Goal: Information Seeking & Learning: Learn about a topic

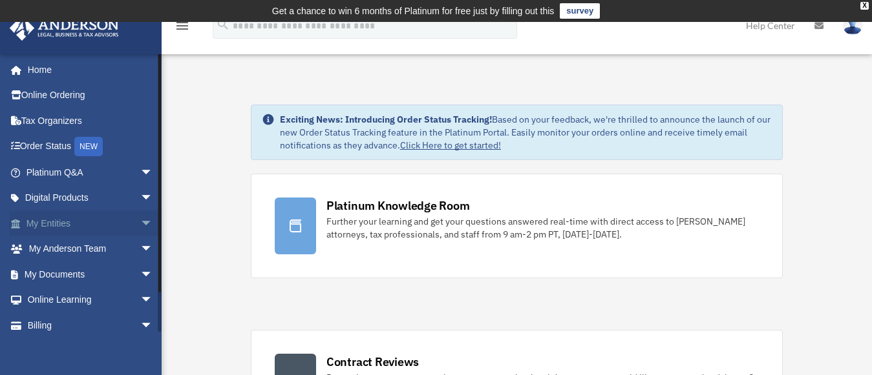
click at [123, 224] on link "My Entities arrow_drop_down" at bounding box center [91, 224] width 164 height 26
click at [140, 225] on span "arrow_drop_down" at bounding box center [153, 224] width 26 height 26
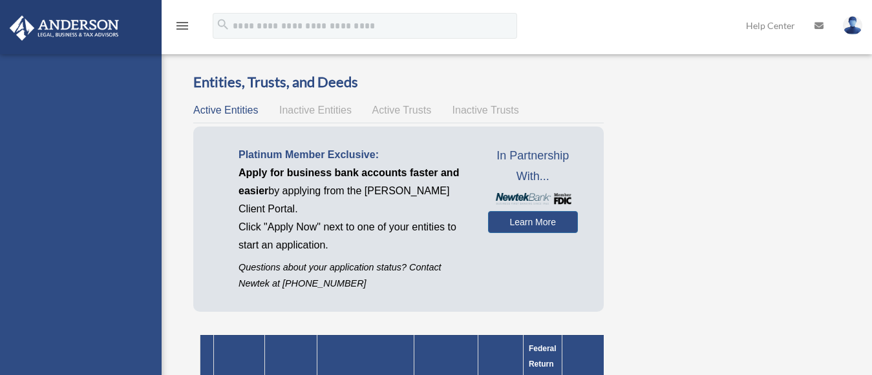
click at [136, 225] on div "danielmatute1972@gmail.com Sign Out danielmatute1972@gmail.com Home Online Orde…" at bounding box center [81, 241] width 162 height 375
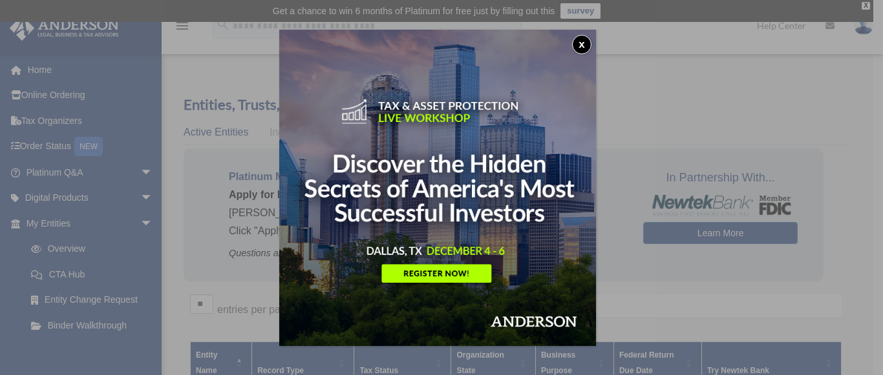
click at [586, 44] on button "x" at bounding box center [581, 44] width 19 height 19
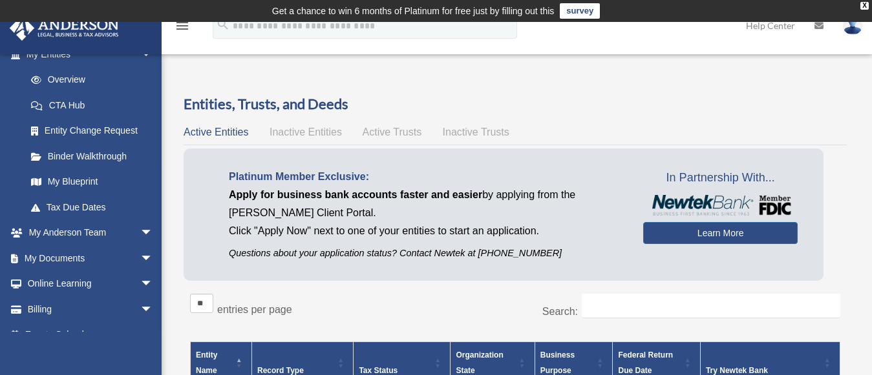
scroll to position [174, 0]
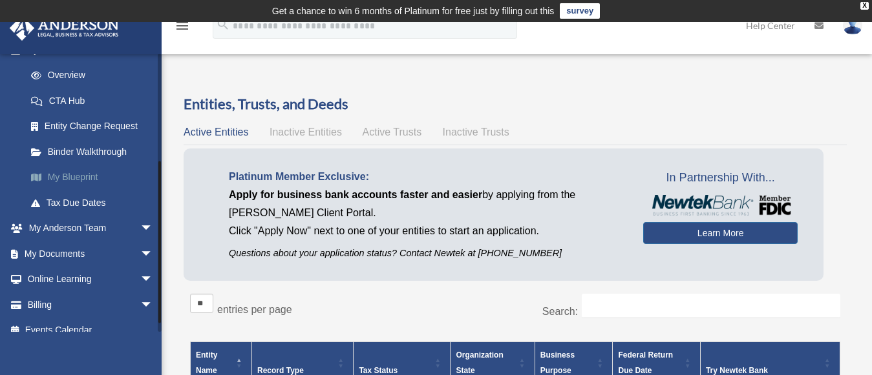
click at [111, 172] on link "My Blueprint" at bounding box center [95, 178] width 154 height 26
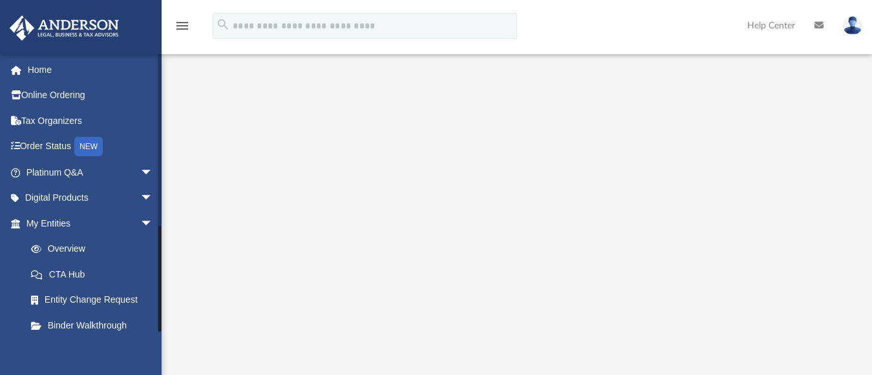
scroll to position [443, 0]
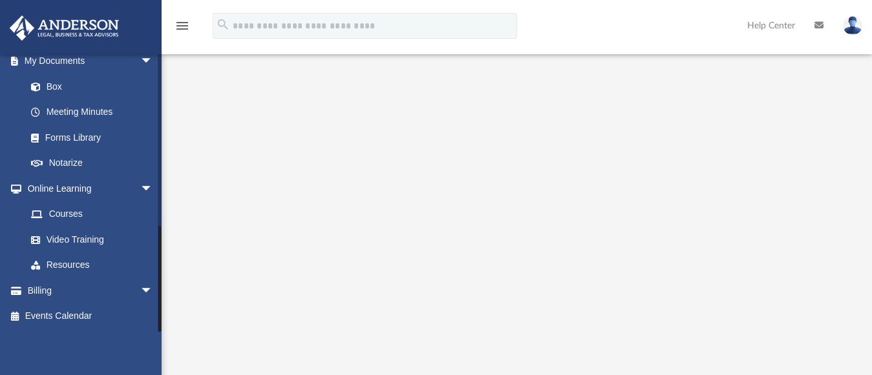
drag, startPoint x: 156, startPoint y: 315, endPoint x: 159, endPoint y: 327, distance: 12.1
click at [158, 331] on div at bounding box center [160, 193] width 4 height 279
click at [159, 326] on div at bounding box center [159, 279] width 3 height 106
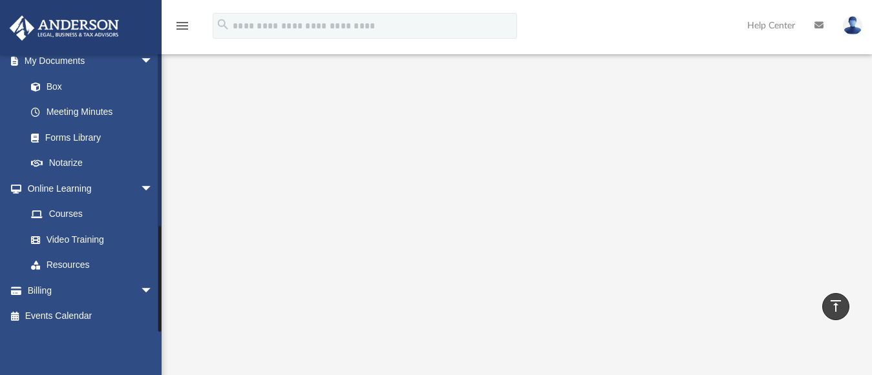
click at [159, 326] on div at bounding box center [159, 279] width 3 height 106
click at [161, 330] on div at bounding box center [160, 193] width 4 height 279
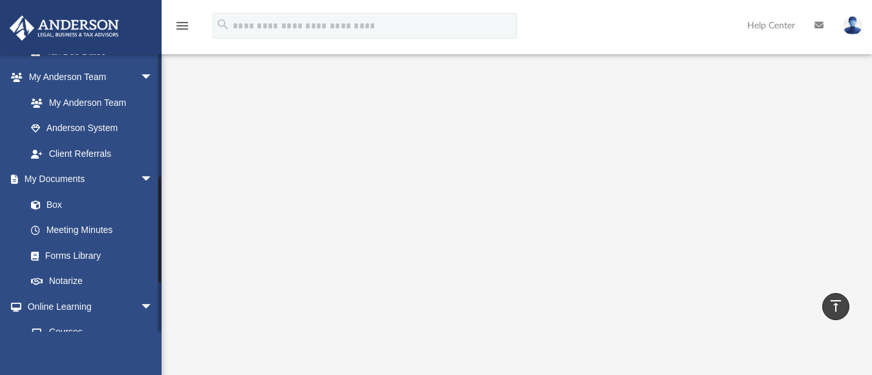
drag, startPoint x: 161, startPoint y: 148, endPoint x: 159, endPoint y: 235, distance: 87.3
click at [159, 235] on div at bounding box center [160, 193] width 4 height 279
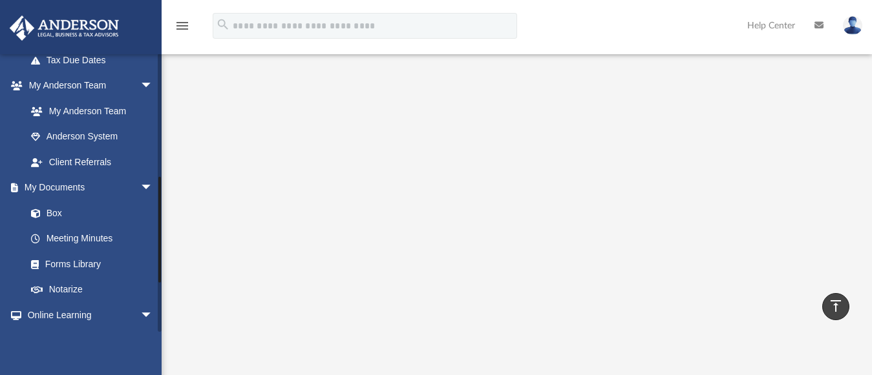
click at [158, 230] on div at bounding box center [160, 193] width 4 height 279
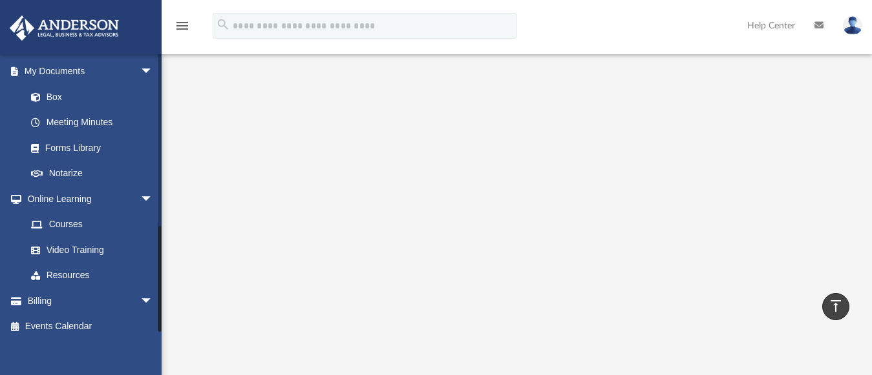
scroll to position [443, 0]
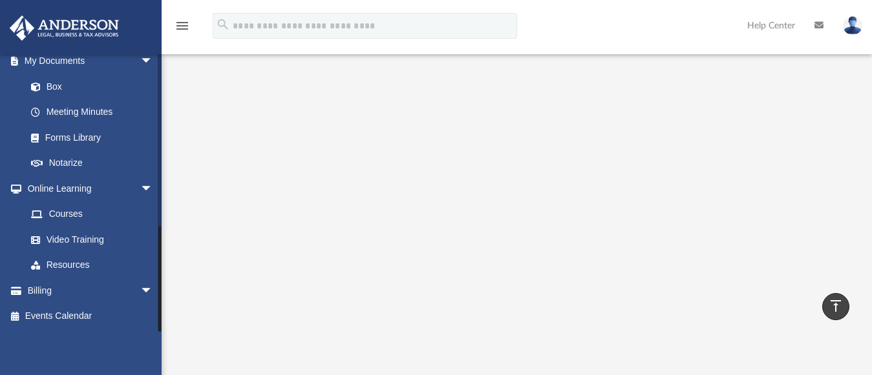
drag, startPoint x: 158, startPoint y: 230, endPoint x: 157, endPoint y: 343, distance: 112.5
click at [157, 343] on div "danielmatute1972@gmail.com Sign Out danielmatute1972@gmail.com Home Online Orde…" at bounding box center [81, 241] width 162 height 375
click at [81, 213] on link "Courses" at bounding box center [95, 215] width 154 height 26
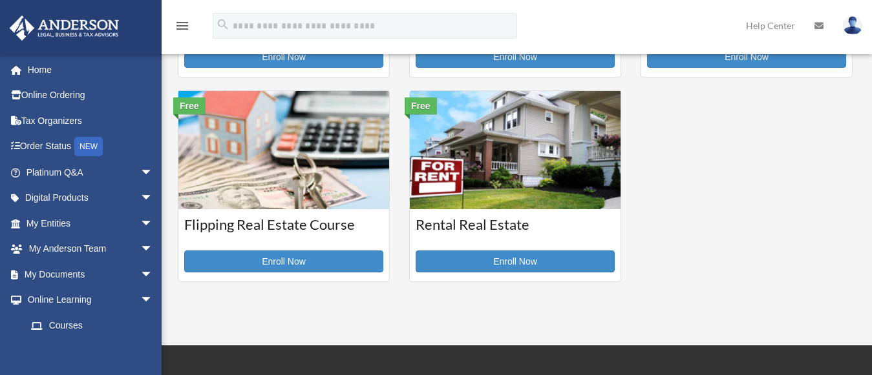
scroll to position [422, 0]
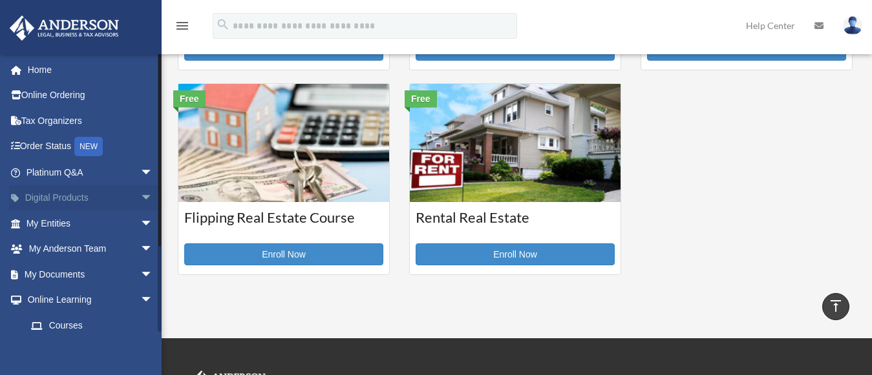
click at [140, 201] on span "arrow_drop_down" at bounding box center [153, 198] width 26 height 26
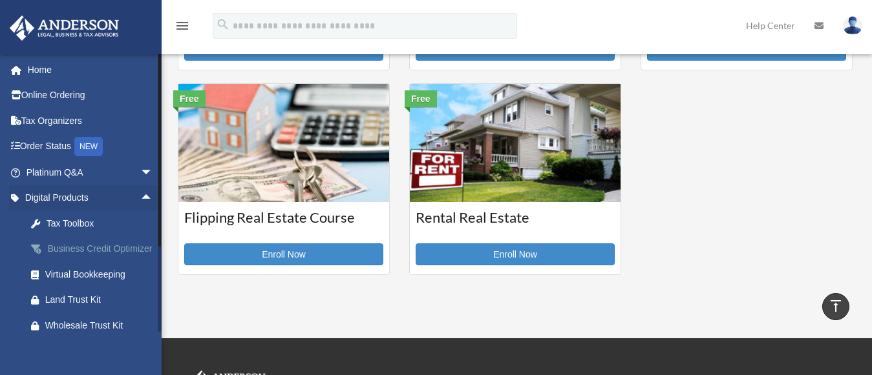
click at [77, 253] on div "Business Credit Optimizer" at bounding box center [100, 249] width 111 height 16
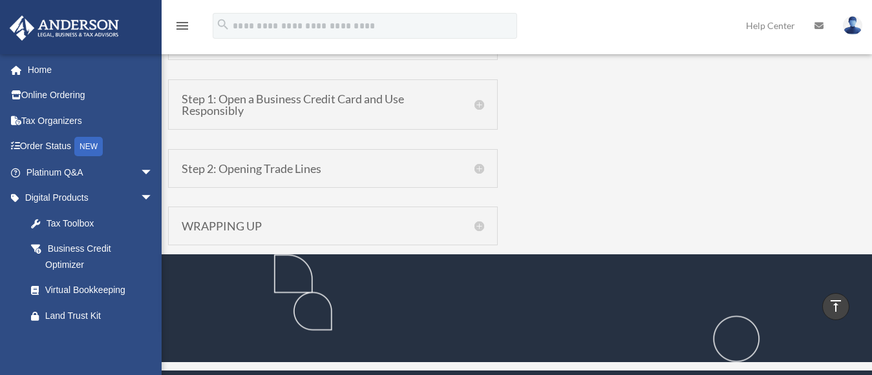
scroll to position [1341, 0]
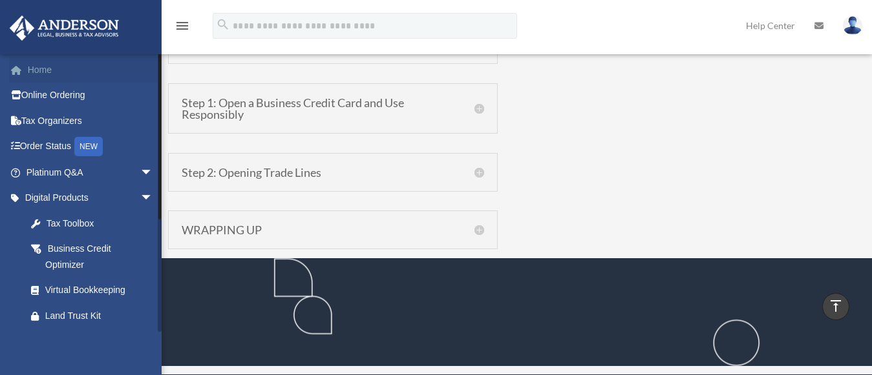
click at [109, 70] on link "Home" at bounding box center [91, 70] width 164 height 26
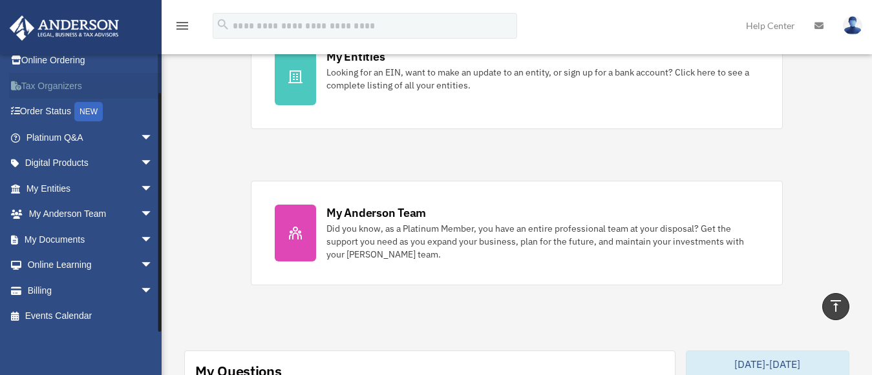
scroll to position [470, 0]
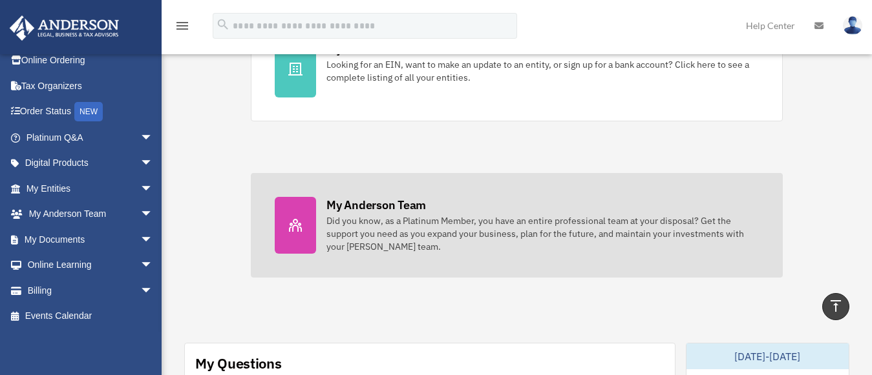
click at [361, 251] on div "Did you know, as a Platinum Member, you have an entire professional team at you…" at bounding box center [542, 234] width 432 height 39
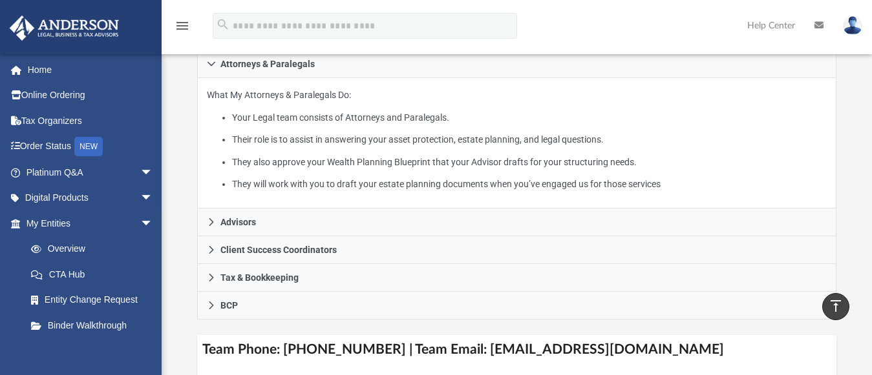
scroll to position [282, 0]
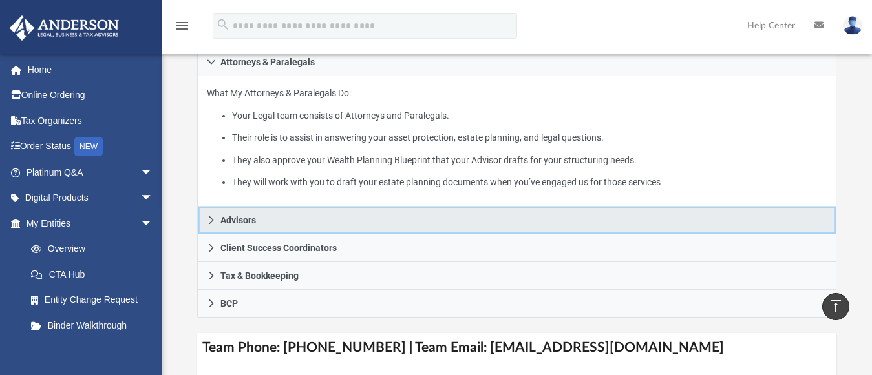
click at [212, 207] on link "Advisors" at bounding box center [516, 221] width 639 height 28
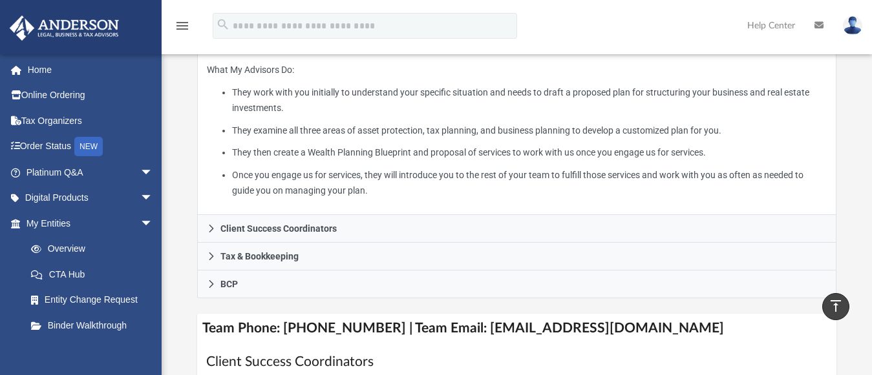
scroll to position [342, 0]
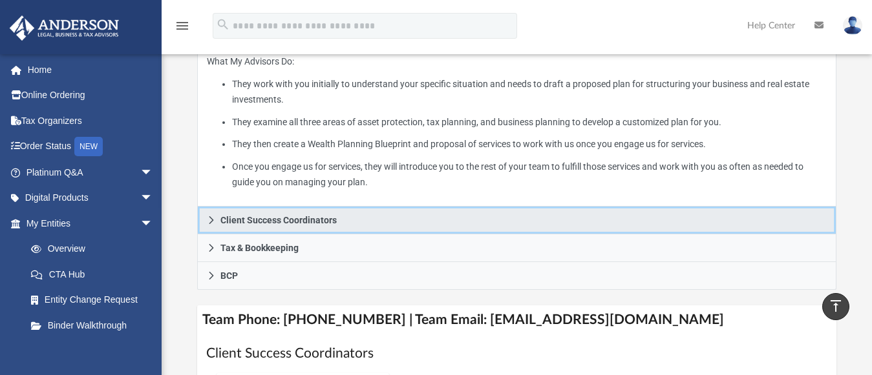
click at [211, 211] on link "Client Success Coordinators" at bounding box center [516, 221] width 639 height 28
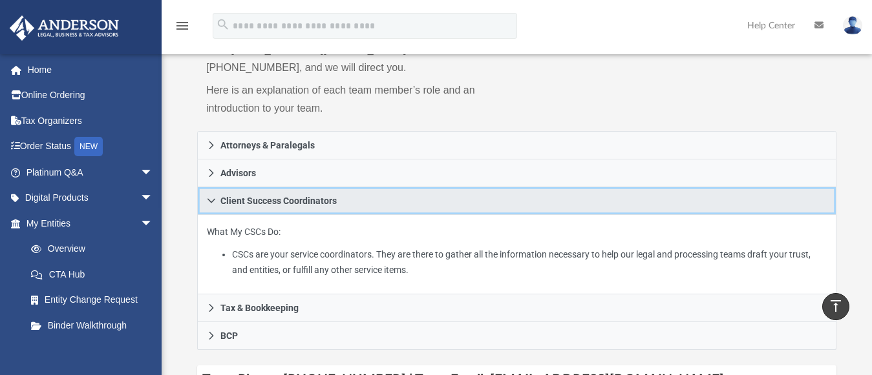
scroll to position [196, 0]
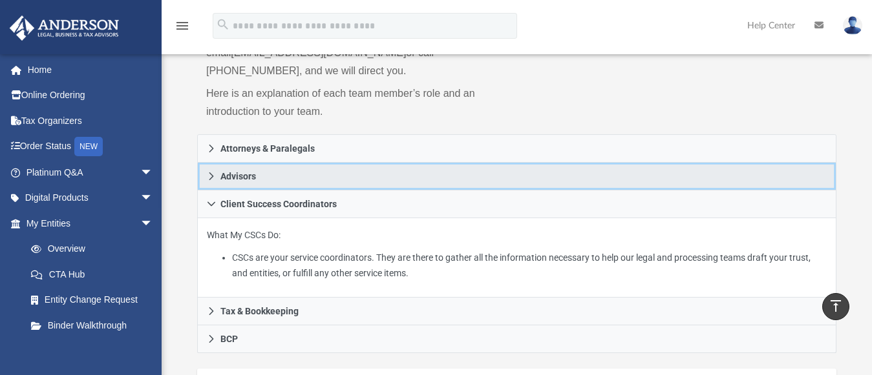
click at [211, 169] on link "Advisors" at bounding box center [516, 177] width 639 height 28
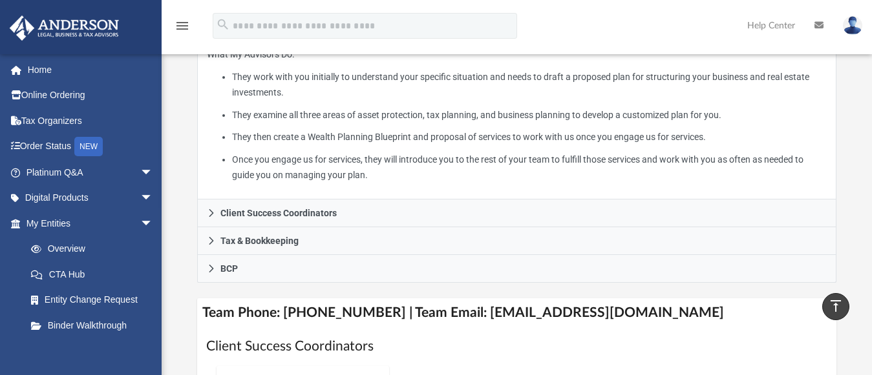
scroll to position [352, 0]
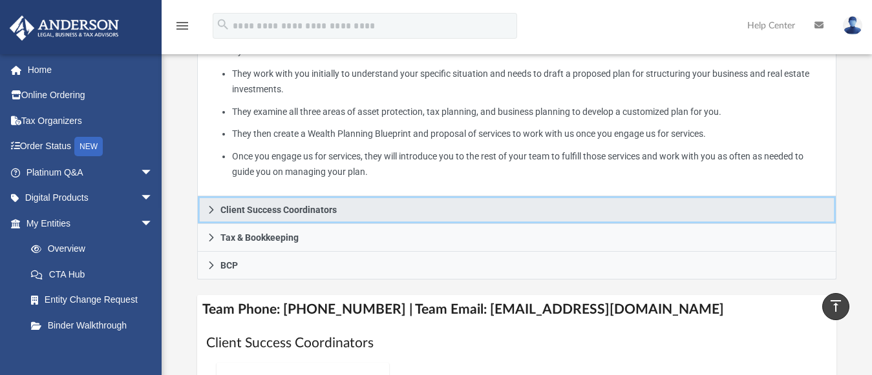
click at [220, 206] on span "Client Success Coordinators" at bounding box center [278, 210] width 116 height 9
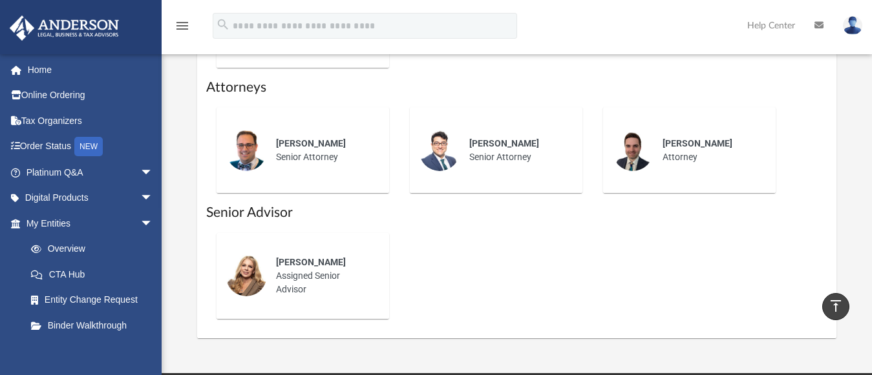
scroll to position [658, 0]
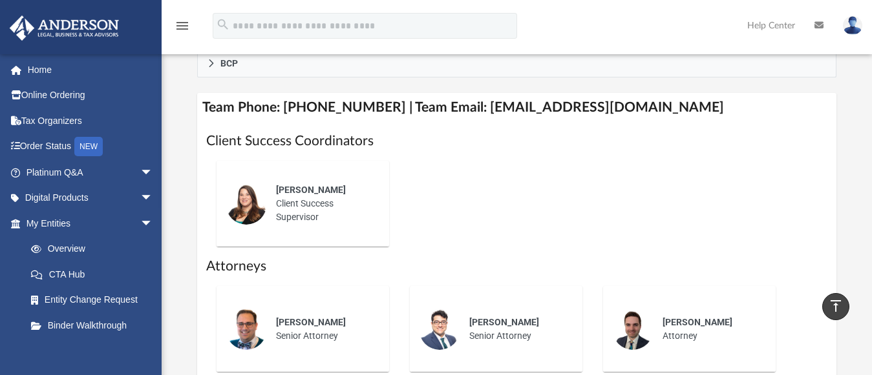
click at [167, 264] on div "Who is on my team and who will I work with: While a client of Anderson you will…" at bounding box center [517, 72] width 710 height 892
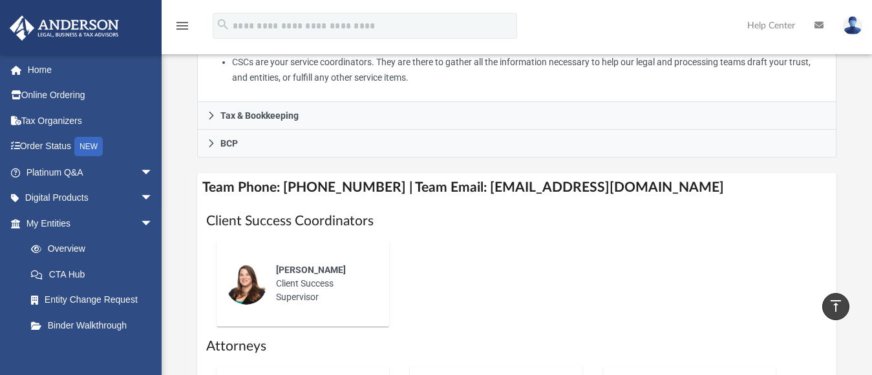
scroll to position [390, 0]
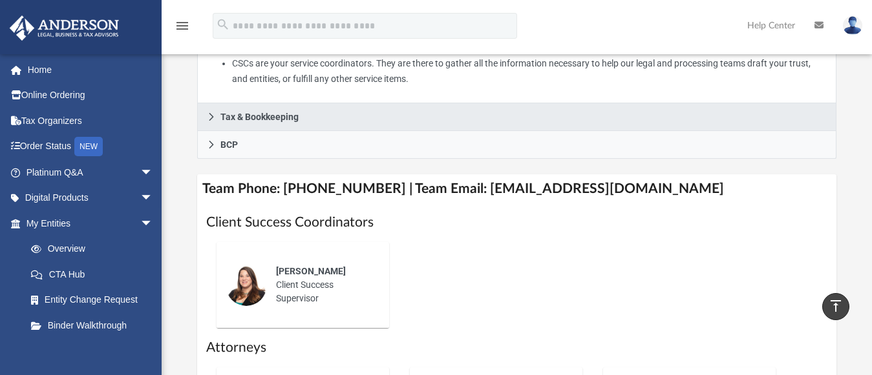
click at [209, 107] on link "Tax & Bookkeeping" at bounding box center [516, 117] width 639 height 28
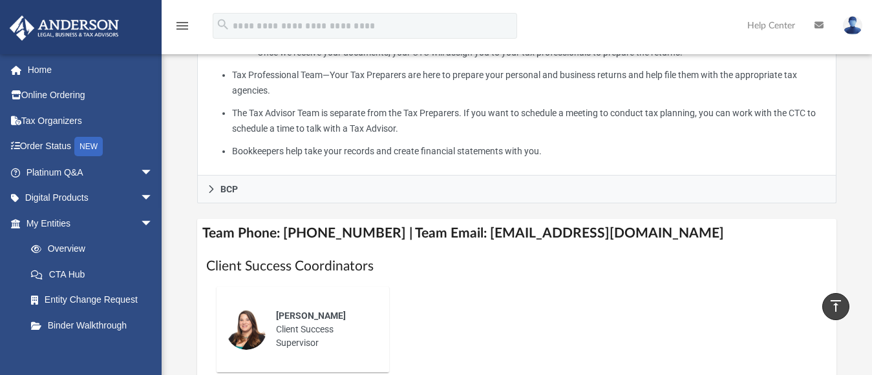
click at [171, 189] on div "Who is on my team and who will I work with: While a client of Anderson you will…" at bounding box center [517, 103] width 710 height 1080
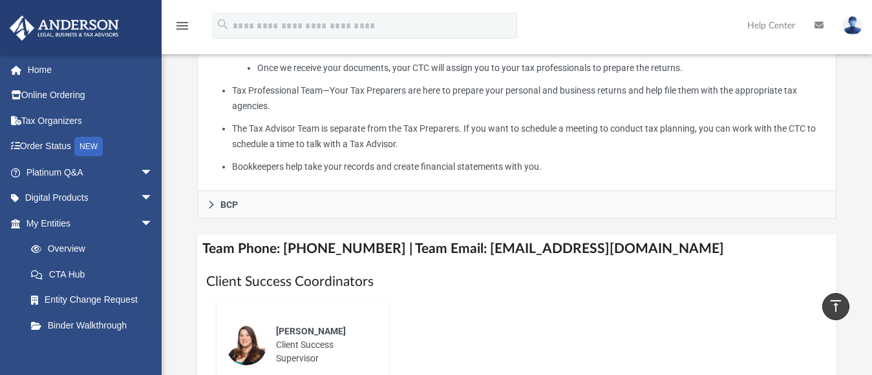
scroll to position [517, 0]
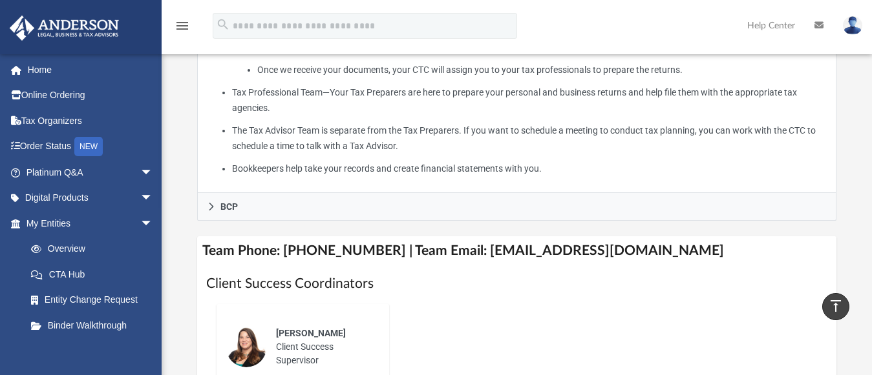
click at [180, 227] on div "Who is on my team and who will I work with: While a client of Anderson you will…" at bounding box center [517, 121] width 710 height 1080
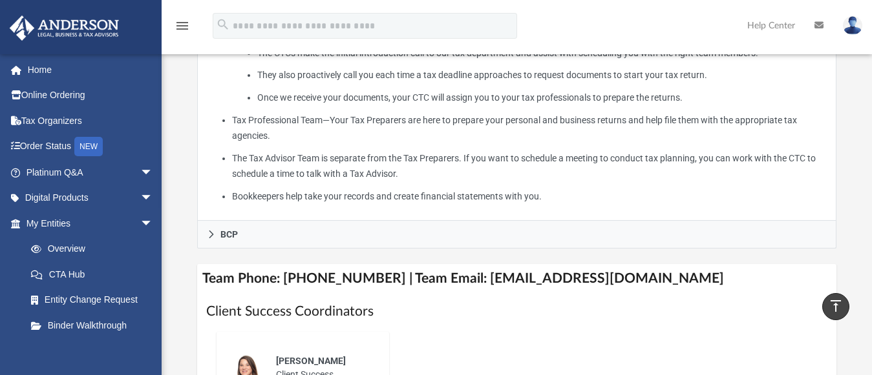
scroll to position [487, 0]
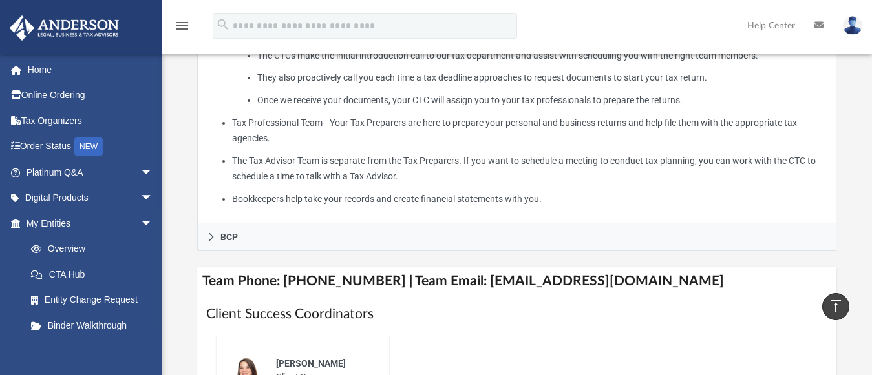
click at [178, 222] on div "Who is on my team and who will I work with: While a client of Anderson you will…" at bounding box center [517, 151] width 710 height 1080
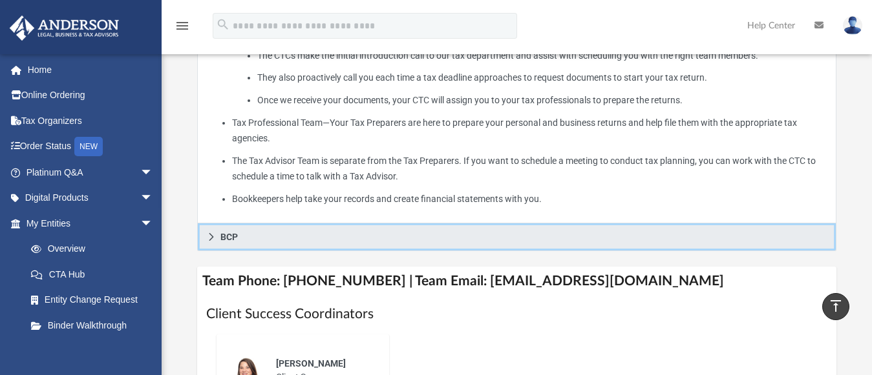
click at [211, 233] on icon at bounding box center [211, 237] width 5 height 8
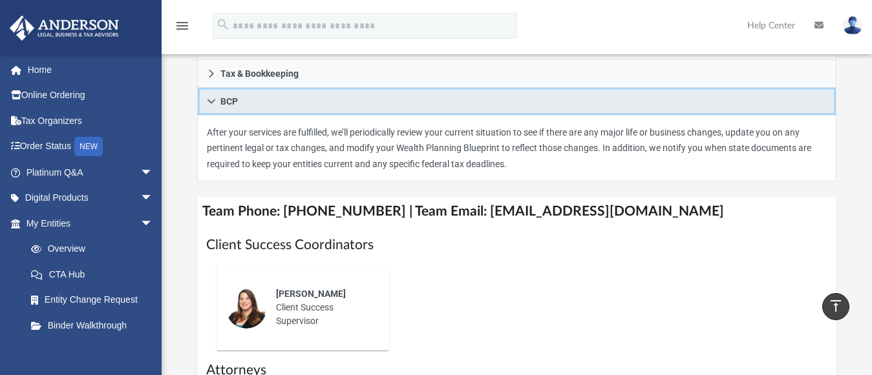
scroll to position [345, 0]
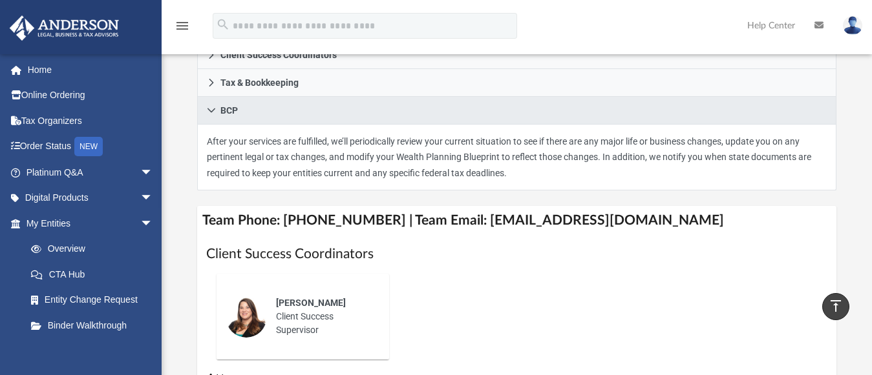
click at [175, 212] on div "Who is on my team and who will I work with: While a client of Anderson you will…" at bounding box center [517, 191] width 710 height 878
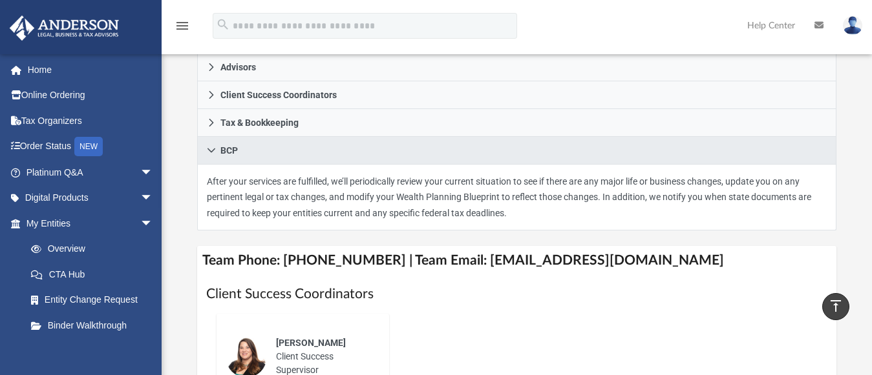
click at [176, 215] on div "Who is on my team and who will I work with: While a client of Anderson you will…" at bounding box center [517, 232] width 710 height 878
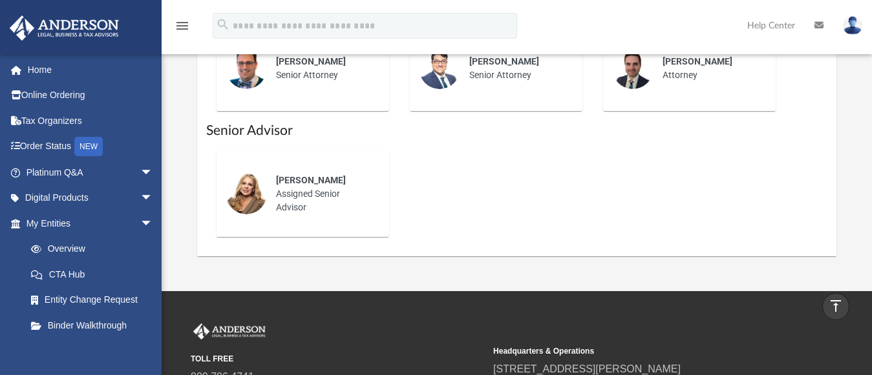
scroll to position [717, 0]
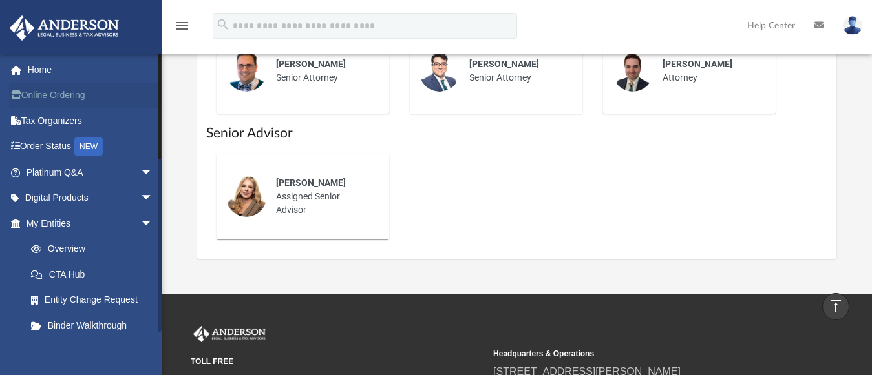
click at [153, 107] on link "Online Ordering" at bounding box center [91, 96] width 164 height 26
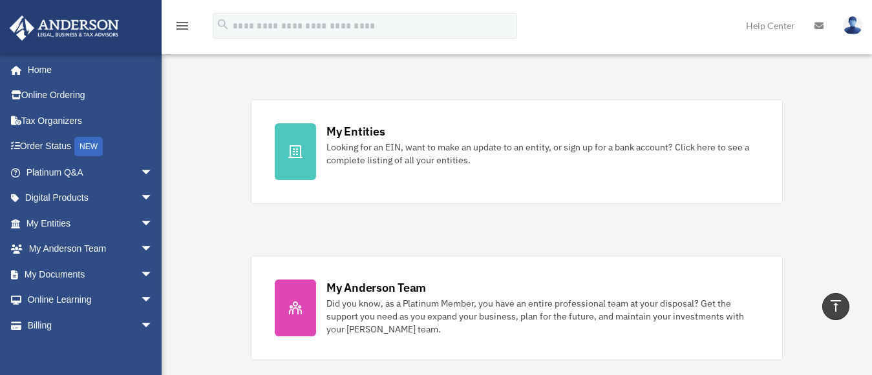
scroll to position [389, 0]
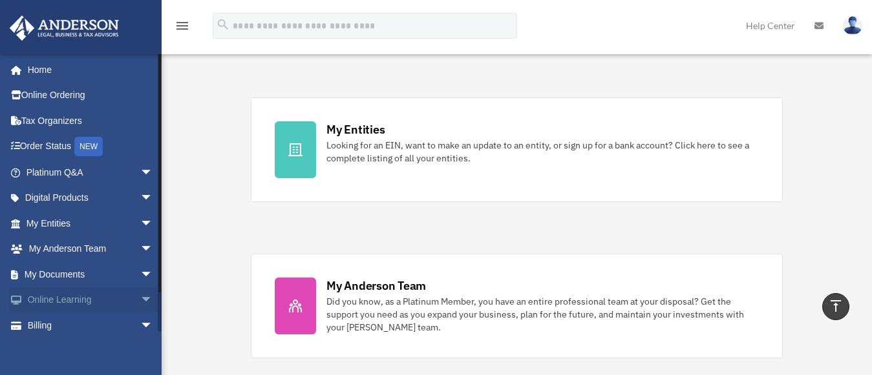
click at [140, 295] on span "arrow_drop_down" at bounding box center [153, 301] width 26 height 26
click at [73, 327] on link "Courses" at bounding box center [95, 326] width 154 height 26
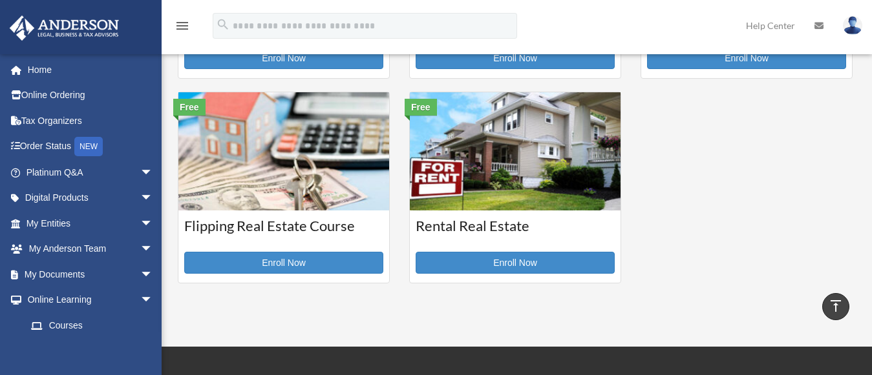
scroll to position [409, 0]
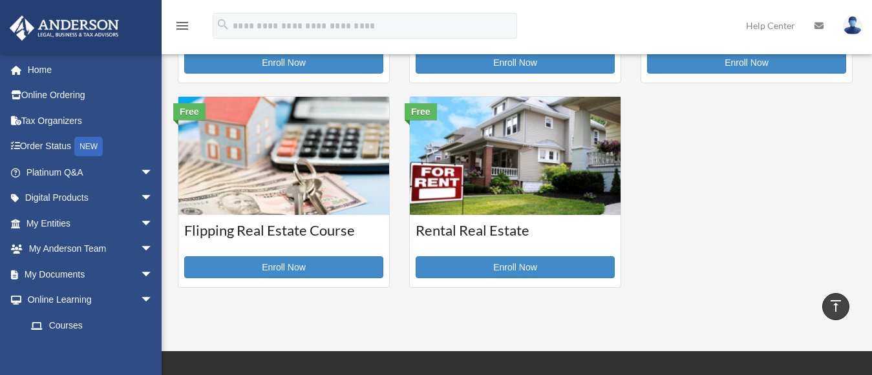
click at [276, 198] on img at bounding box center [283, 156] width 211 height 119
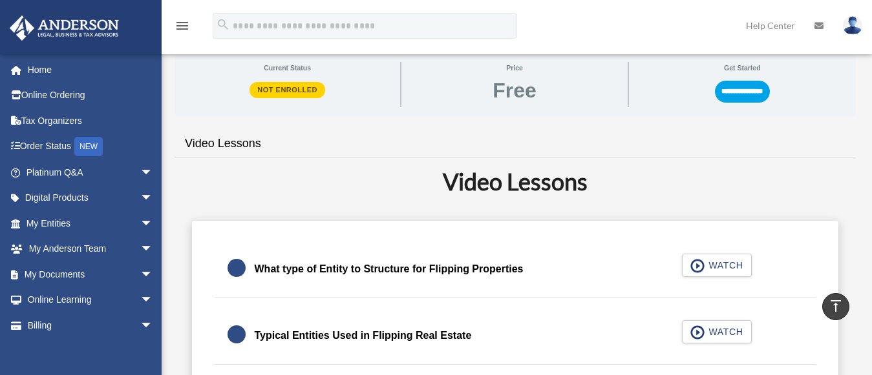
scroll to position [209, 0]
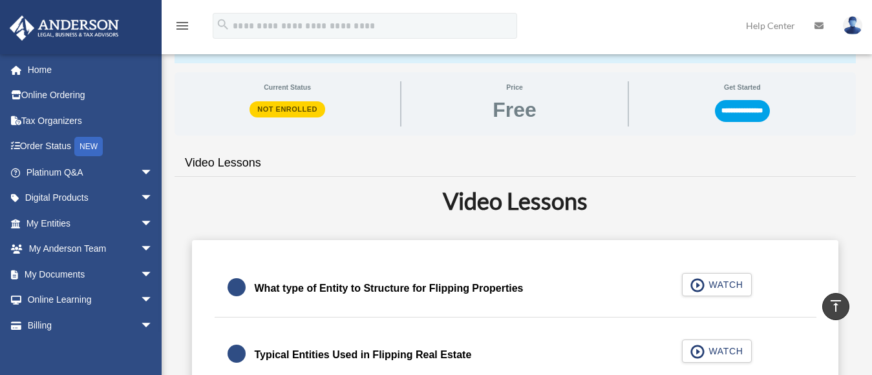
drag, startPoint x: 861, startPoint y: 147, endPoint x: 881, endPoint y: 121, distance: 32.2
click at [871, 121] on html "Enroll in this service to get access You don't currently have access to this co…" at bounding box center [436, 375] width 872 height 1168
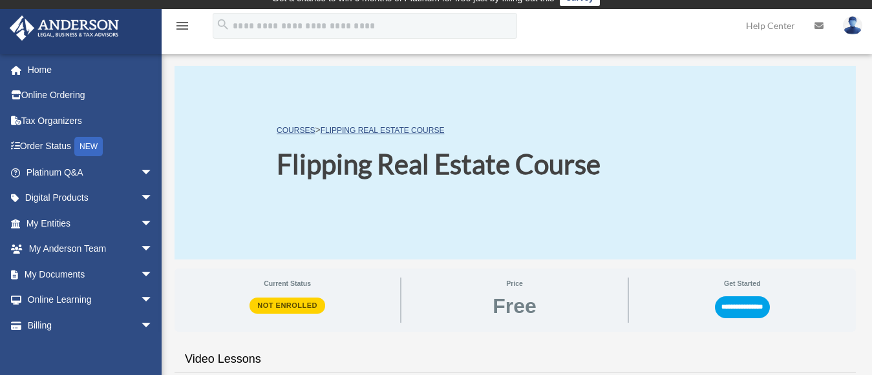
scroll to position [2, 0]
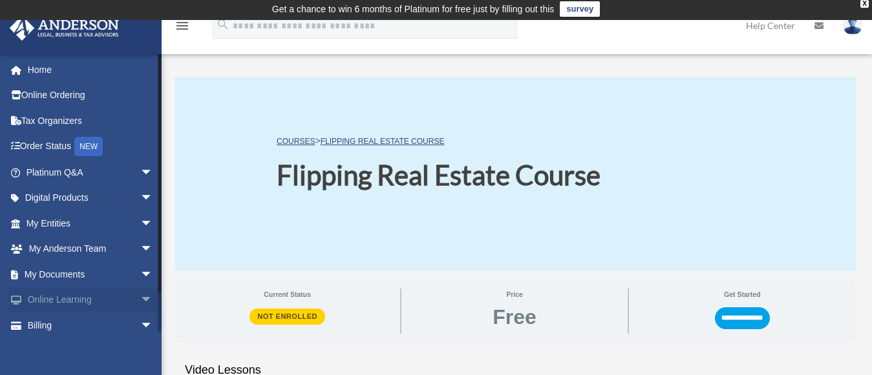
click at [140, 295] on span "arrow_drop_down" at bounding box center [153, 301] width 26 height 26
click at [140, 295] on span "arrow_drop_up" at bounding box center [153, 301] width 26 height 26
click at [96, 301] on link "Online Learning arrow_drop_down" at bounding box center [91, 301] width 164 height 26
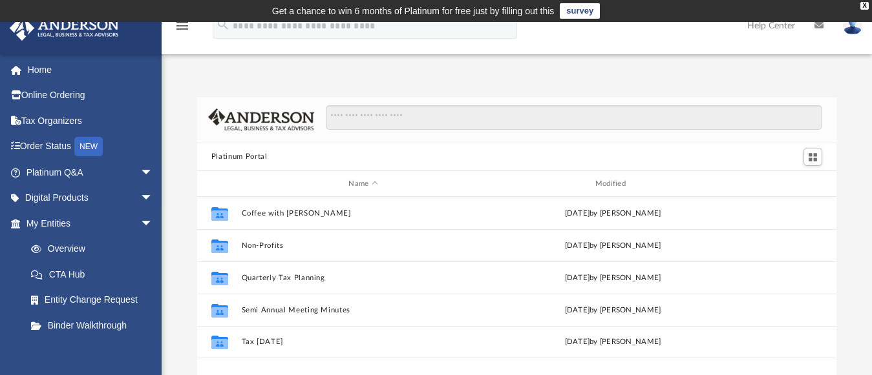
scroll to position [283, 628]
click at [140, 196] on span "arrow_drop_down" at bounding box center [153, 198] width 26 height 26
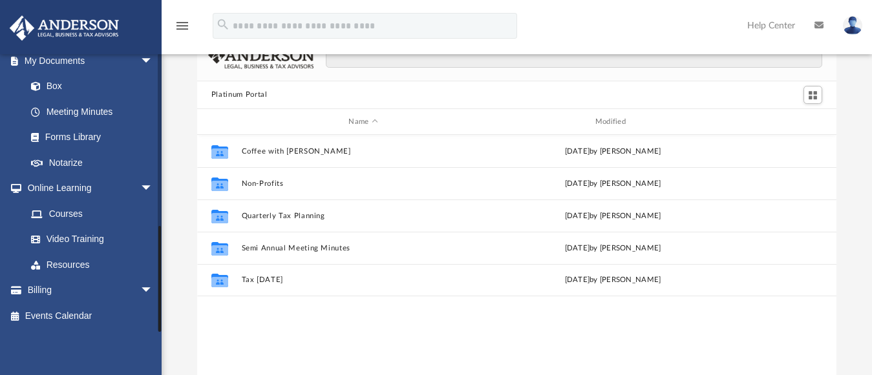
scroll to position [67, 0]
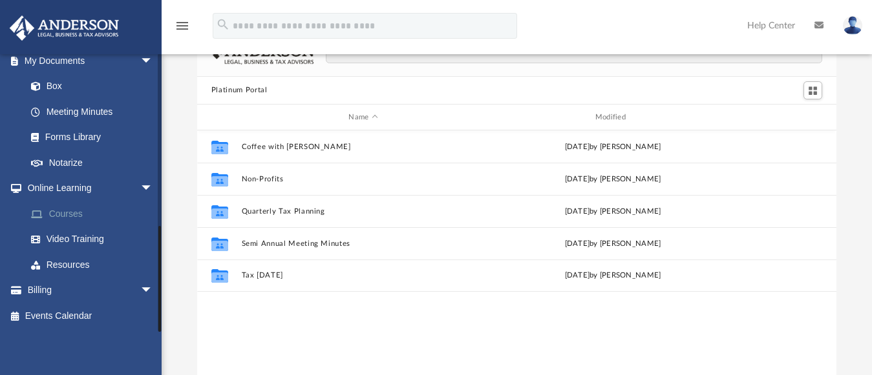
click at [72, 210] on link "Courses" at bounding box center [95, 214] width 154 height 26
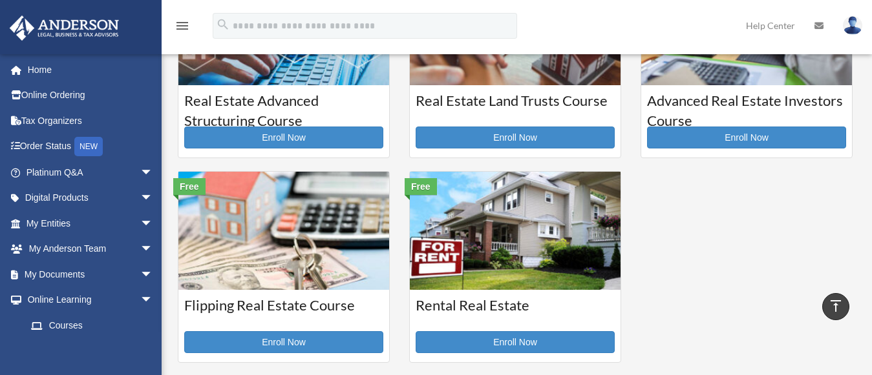
scroll to position [332, 0]
